Goal: Find specific page/section: Find specific page/section

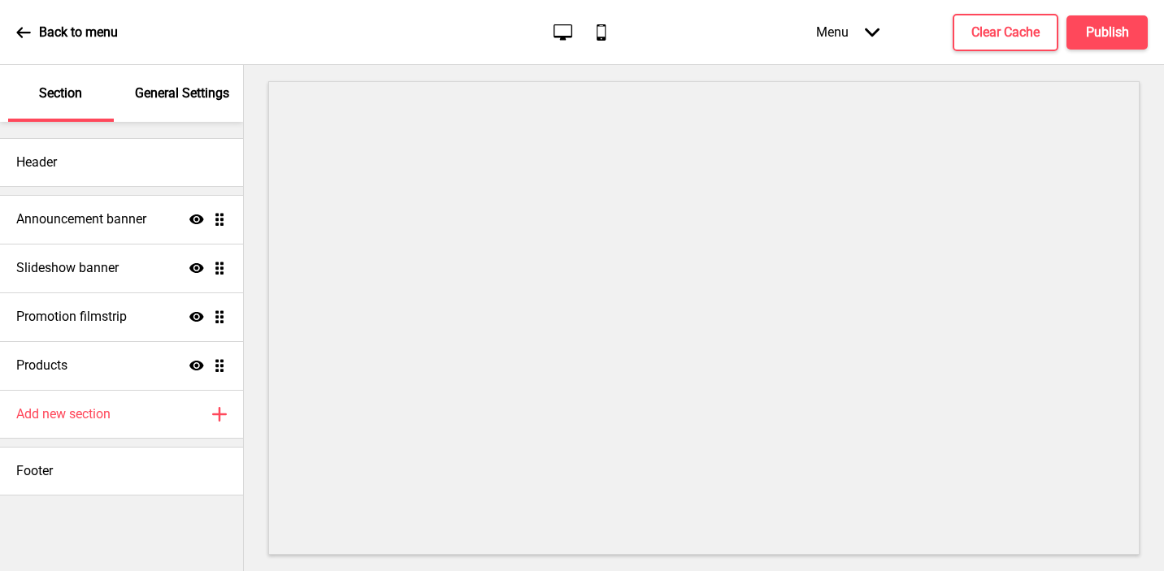
click at [868, 34] on icon "Arrow down" at bounding box center [872, 32] width 15 height 15
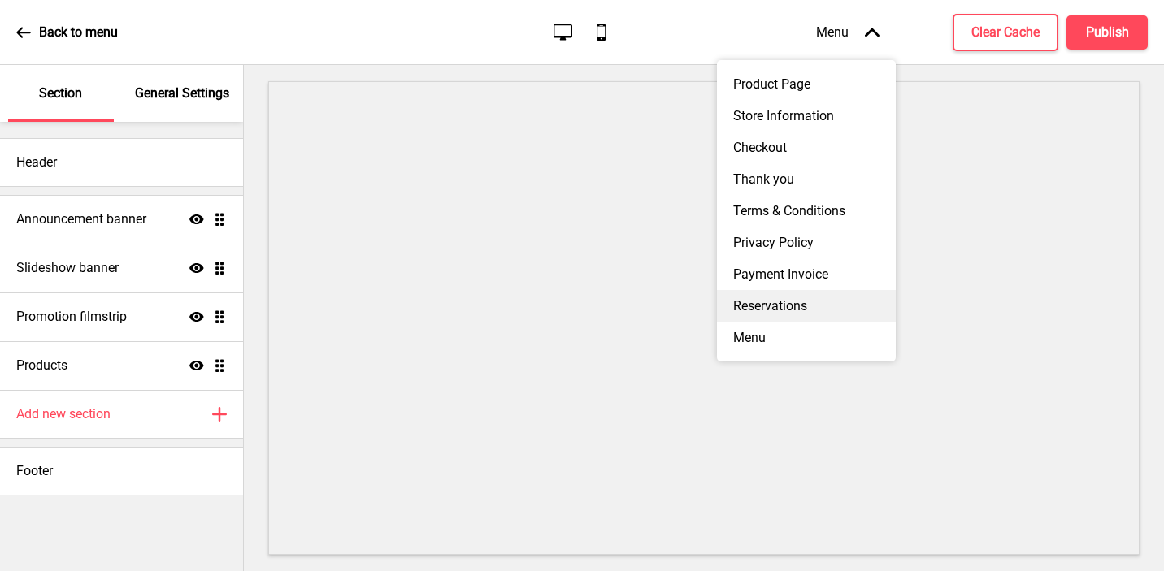
click at [824, 300] on div "Reservations" at bounding box center [806, 306] width 179 height 32
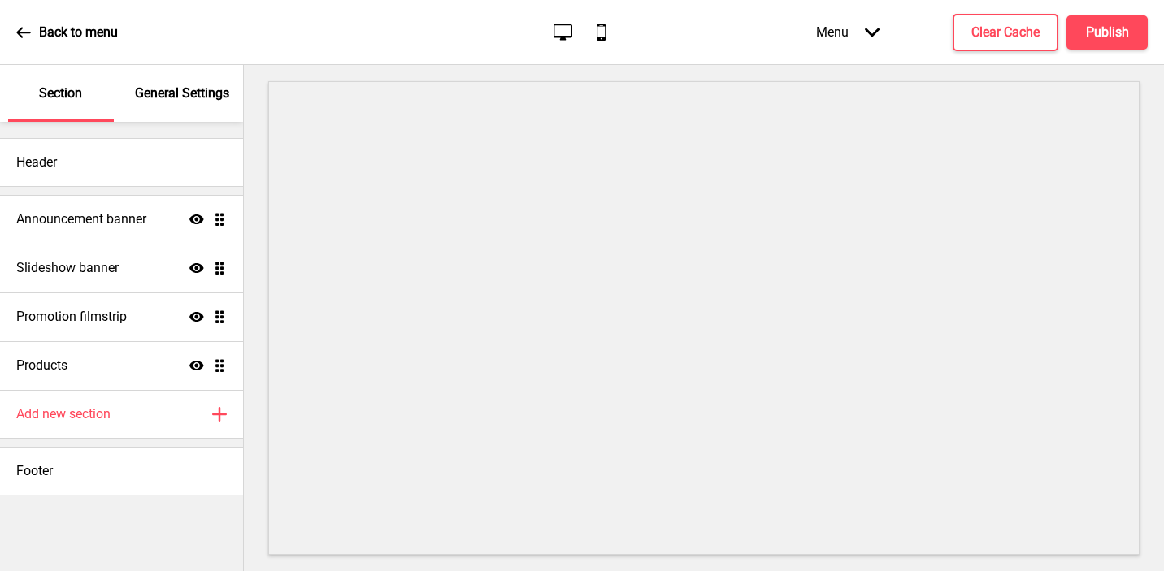
click at [830, 36] on div "Menu Arrow down" at bounding box center [848, 32] width 96 height 48
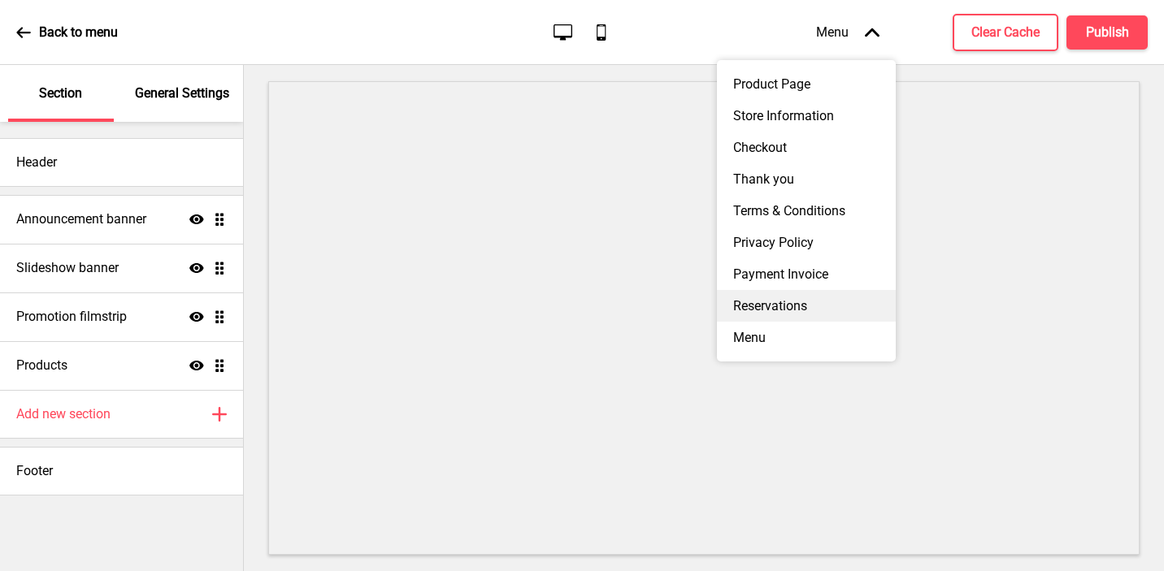
click at [790, 303] on div "Reservations" at bounding box center [806, 306] width 179 height 32
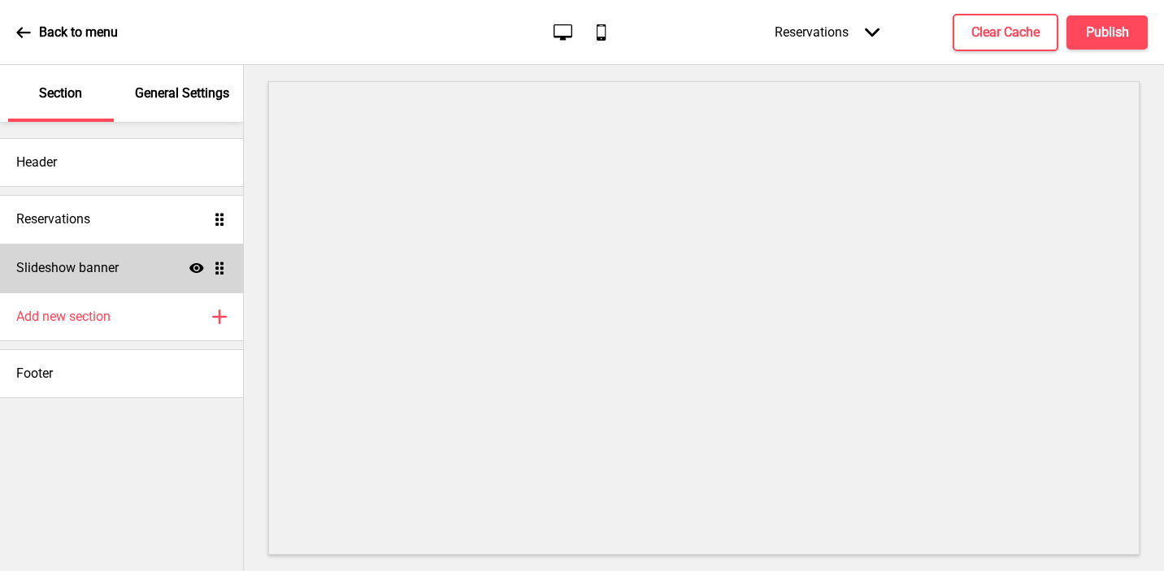
click at [79, 266] on h4 "Slideshow banner" at bounding box center [67, 268] width 102 height 18
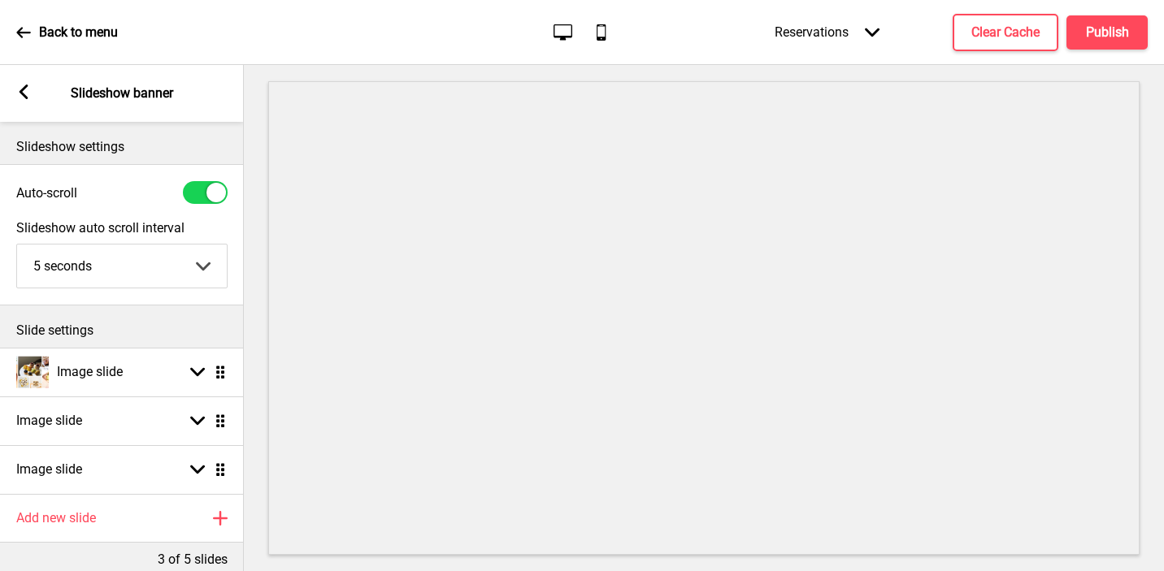
click at [33, 89] on div "Arrow left Slideshow banner" at bounding box center [122, 93] width 244 height 57
click at [827, 33] on div "Reservations Arrow down" at bounding box center [826, 32] width 137 height 48
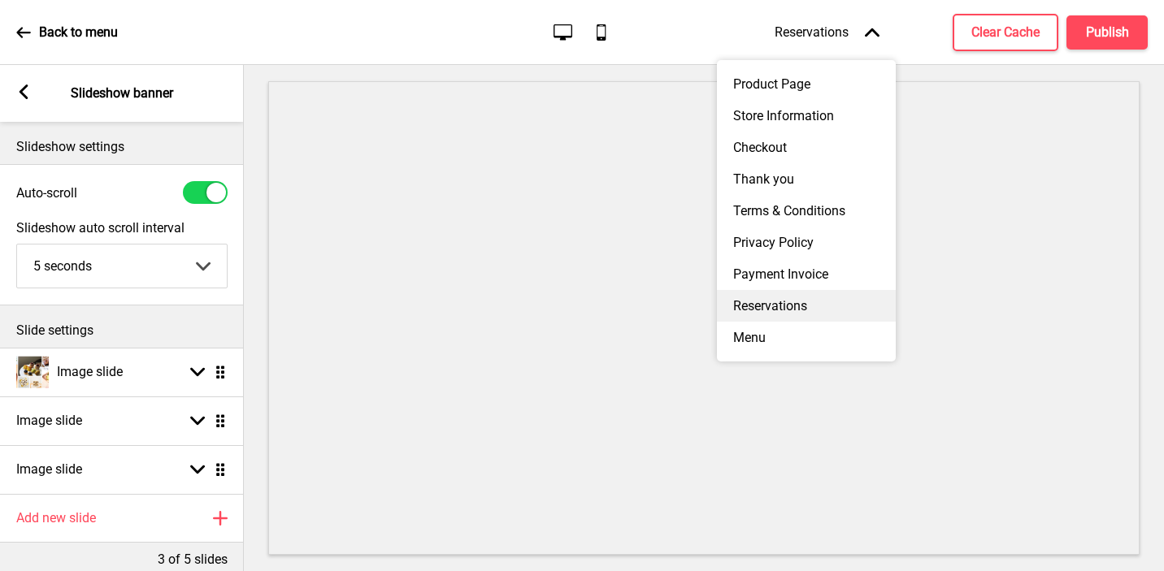
click at [790, 297] on div "Reservations" at bounding box center [806, 306] width 179 height 32
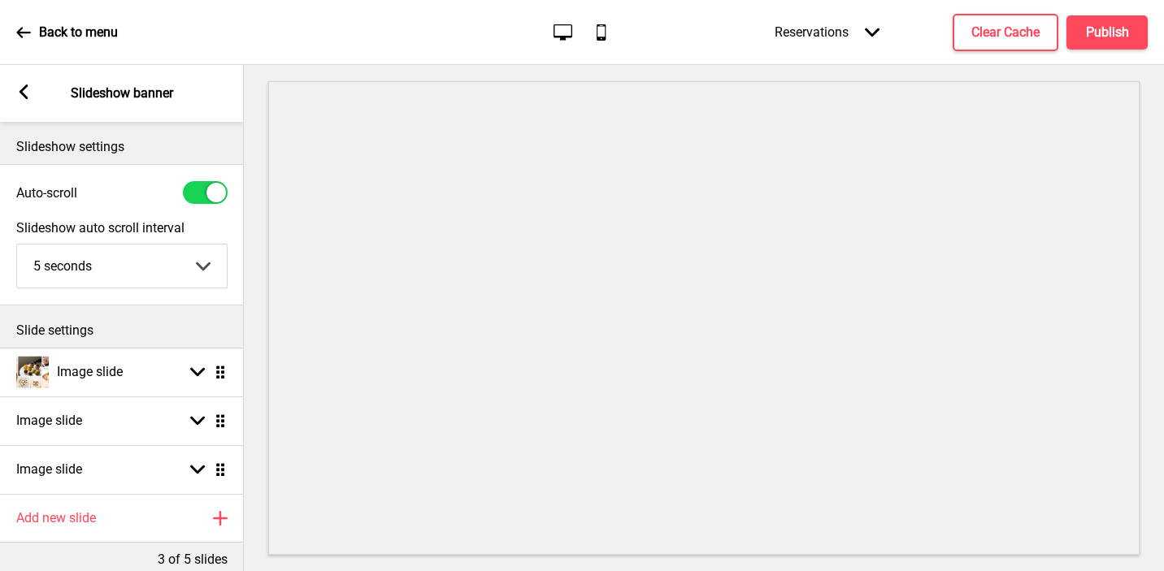
click at [18, 96] on rect at bounding box center [23, 92] width 15 height 15
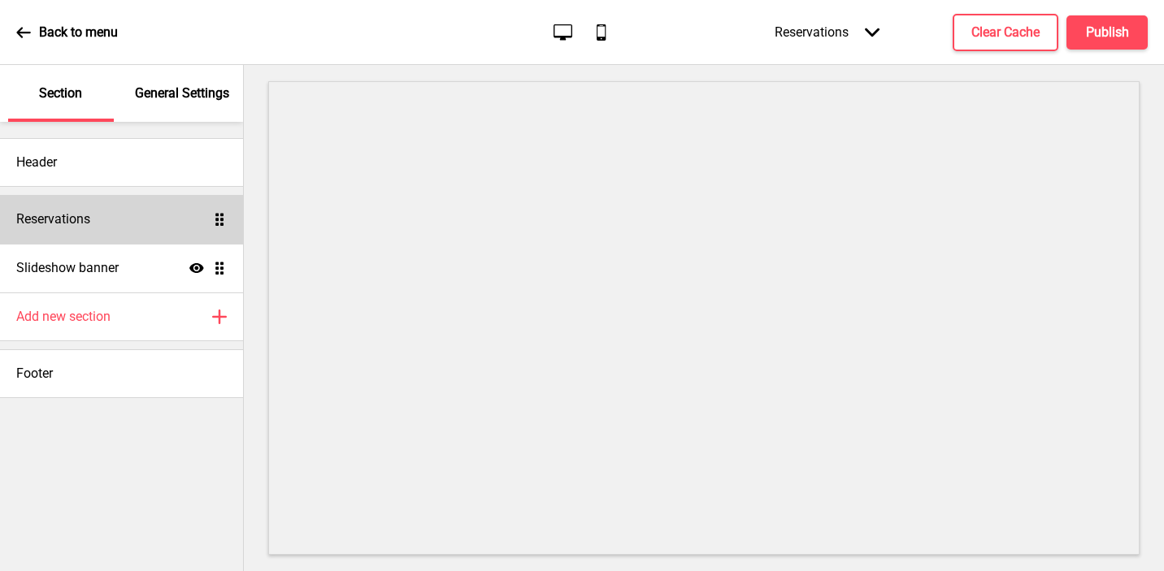
click at [114, 200] on div "Reservations Drag" at bounding box center [121, 219] width 243 height 49
select select "background"
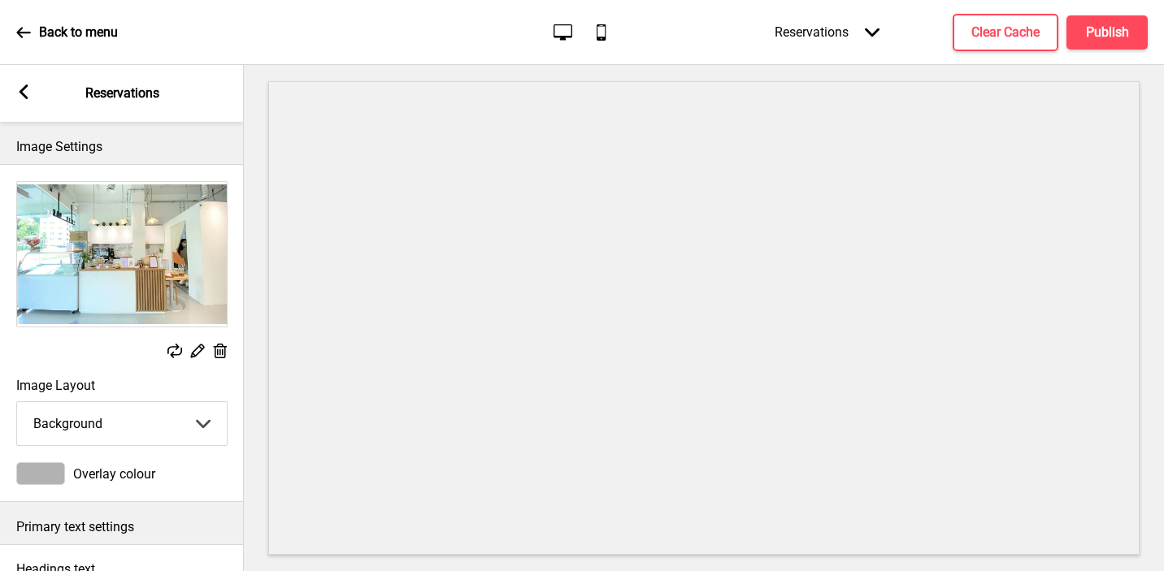
click at [187, 353] on div "Replace Edit Delete" at bounding box center [121, 353] width 211 height 18
click at [194, 352] on rect at bounding box center [197, 350] width 17 height 17
